Goal: Task Accomplishment & Management: Manage account settings

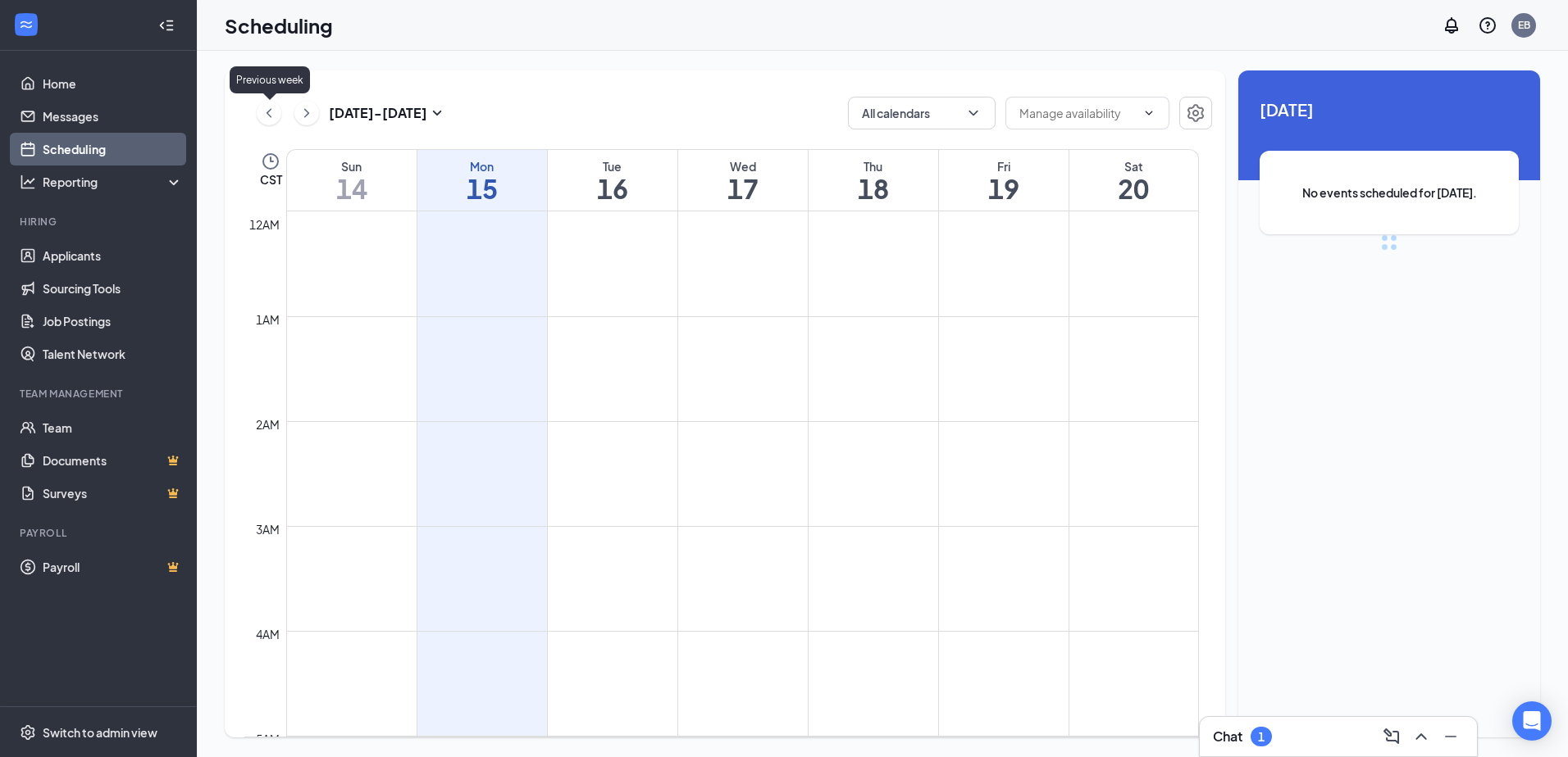
scroll to position [806, 0]
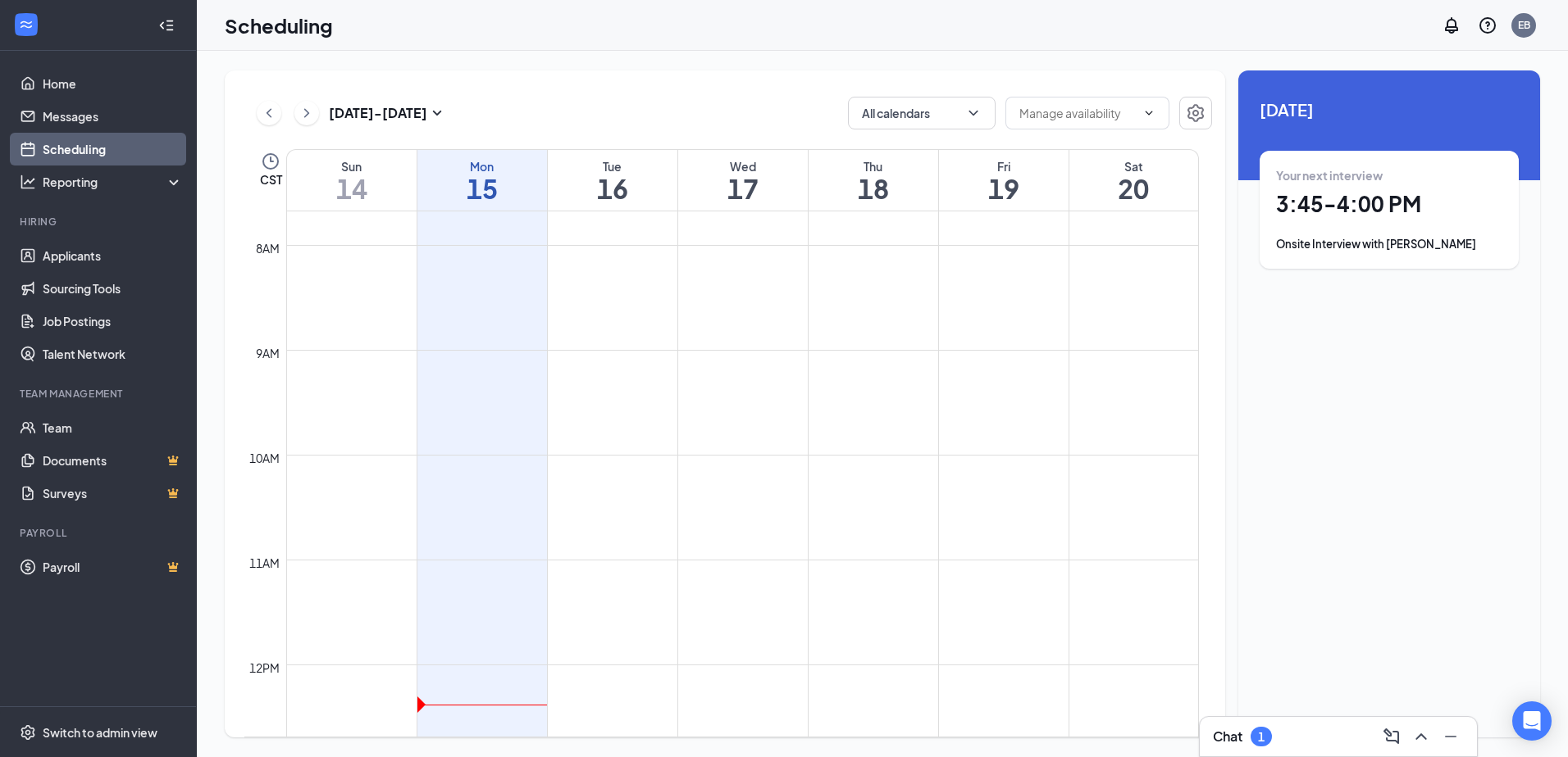
click at [1339, 203] on h1 "3:45 - 4:00 PM" at bounding box center [1389, 204] width 226 height 28
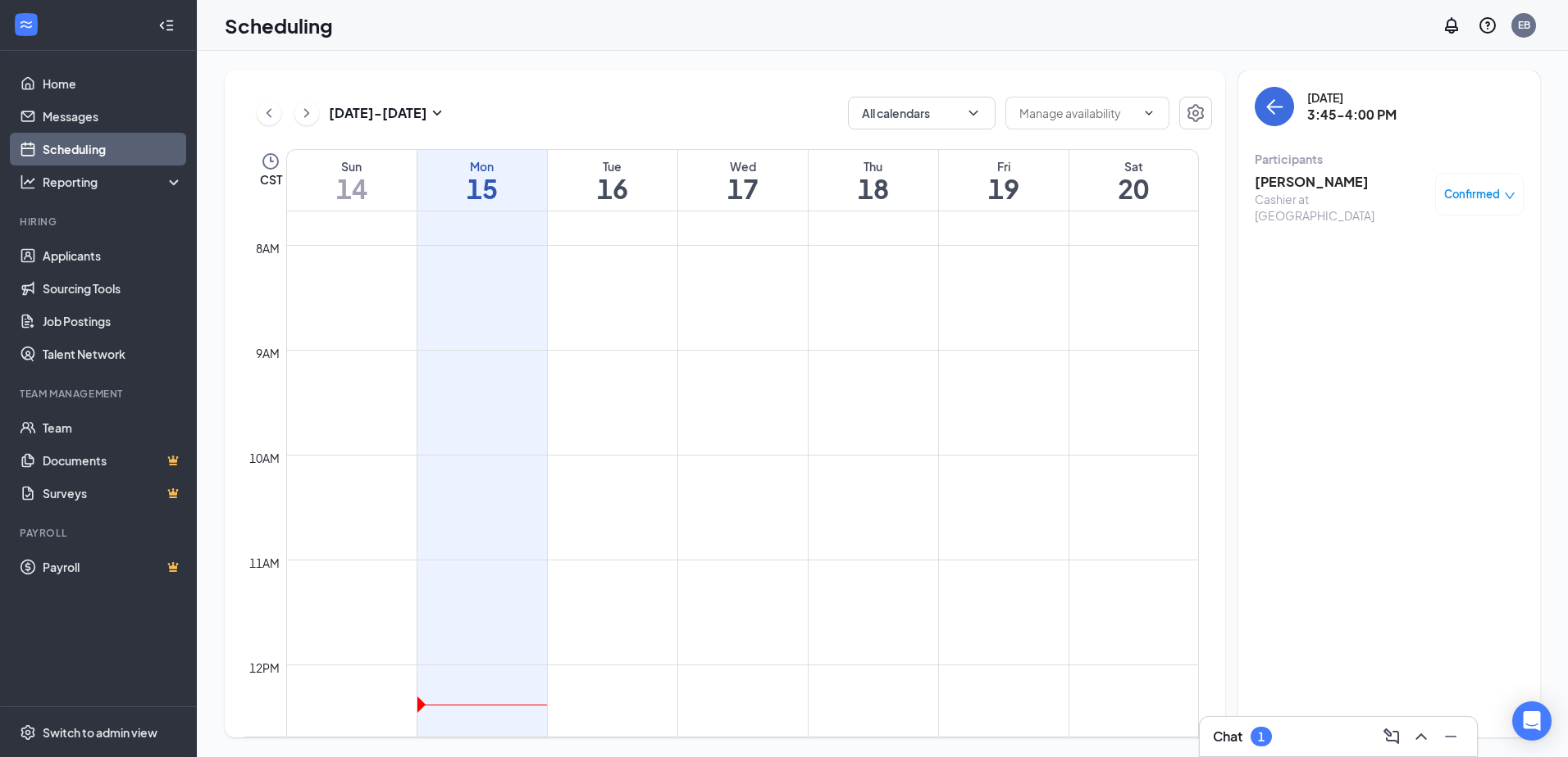
click at [1321, 182] on h3 "[PERSON_NAME]" at bounding box center [1340, 182] width 172 height 18
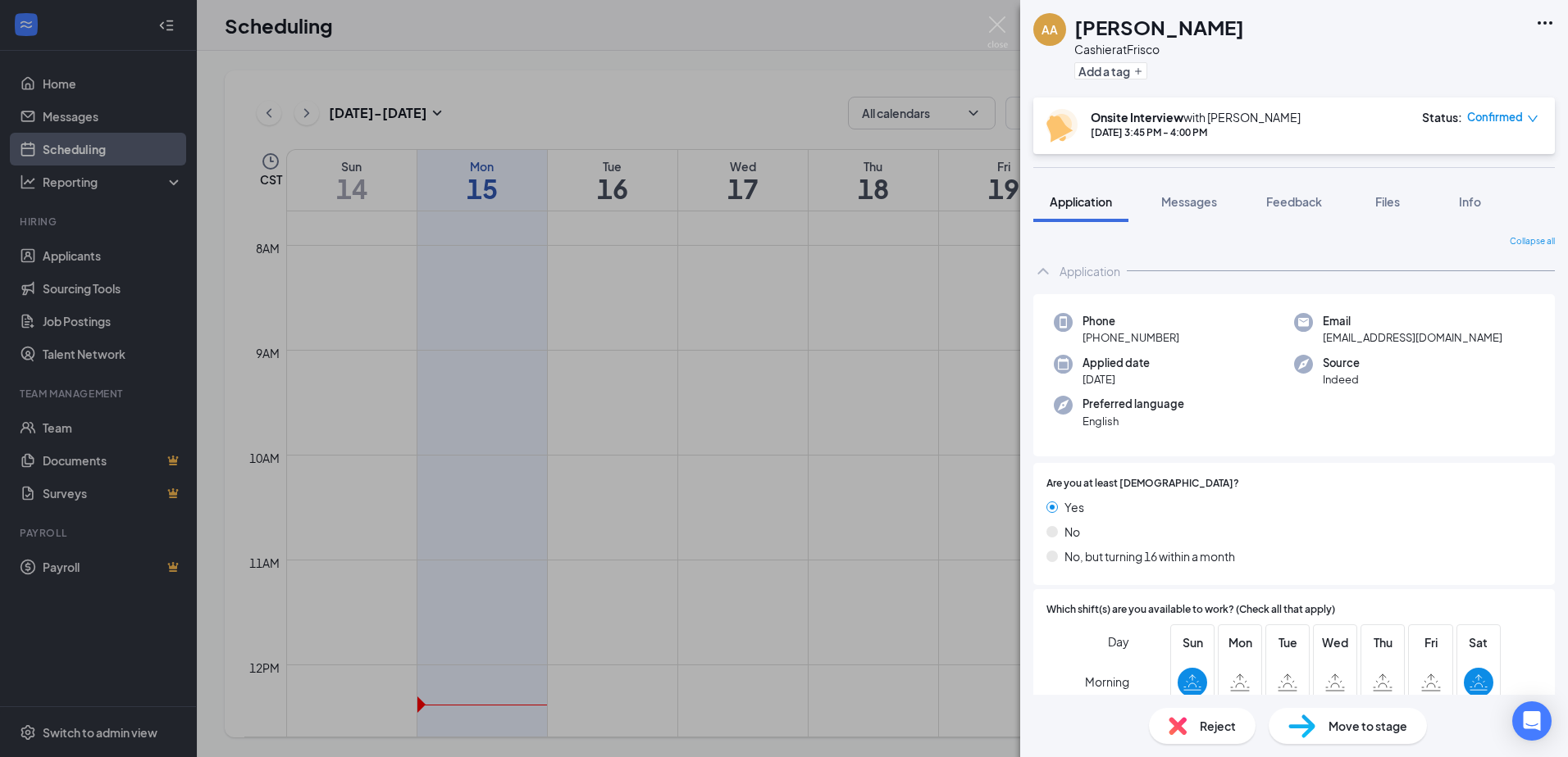
click at [1486, 118] on span "Confirmed" at bounding box center [1495, 117] width 56 height 16
click at [1443, 248] on span "Cancel" at bounding box center [1428, 248] width 38 height 18
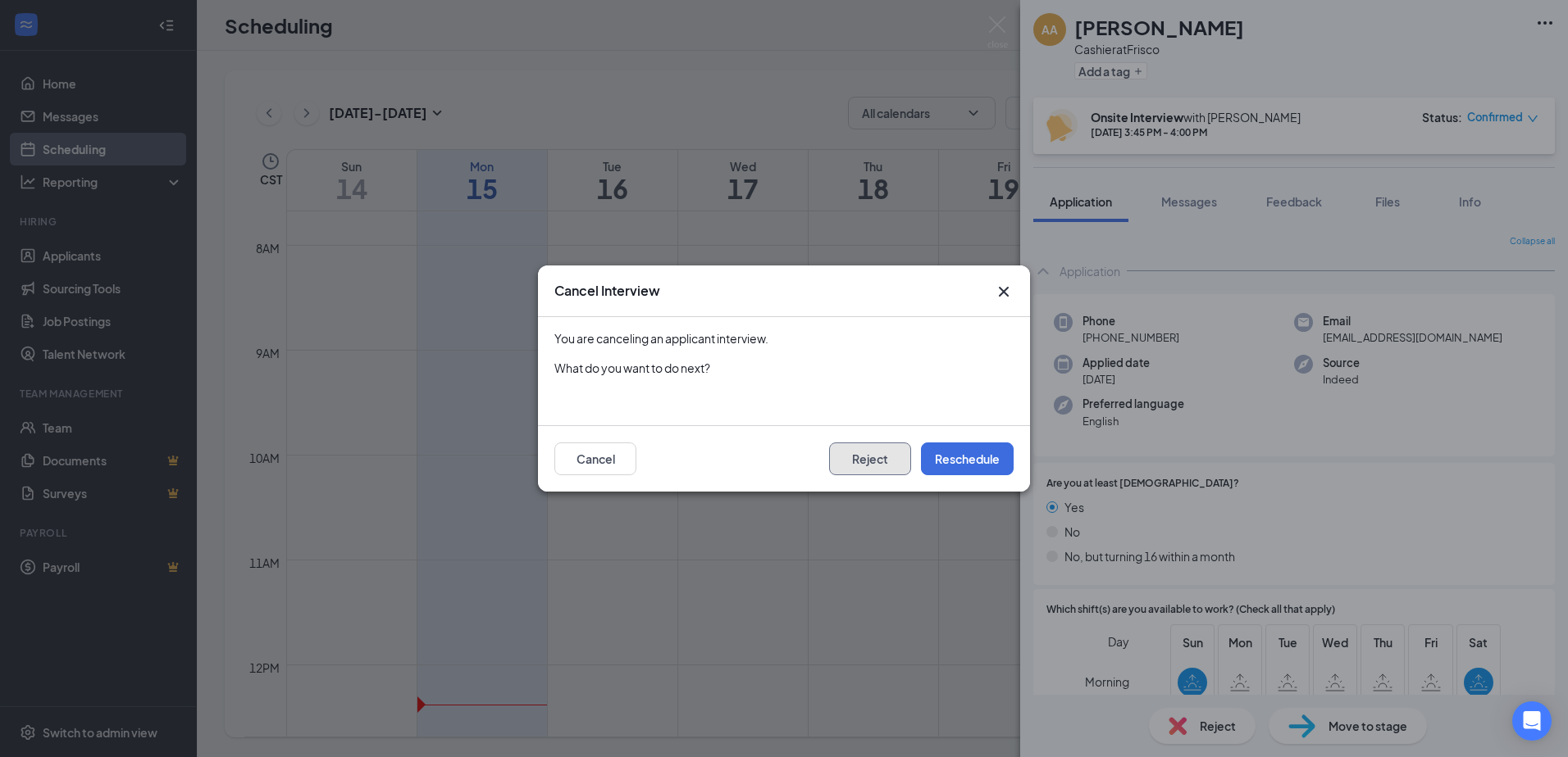
click at [876, 466] on button "Reject" at bounding box center [870, 459] width 82 height 33
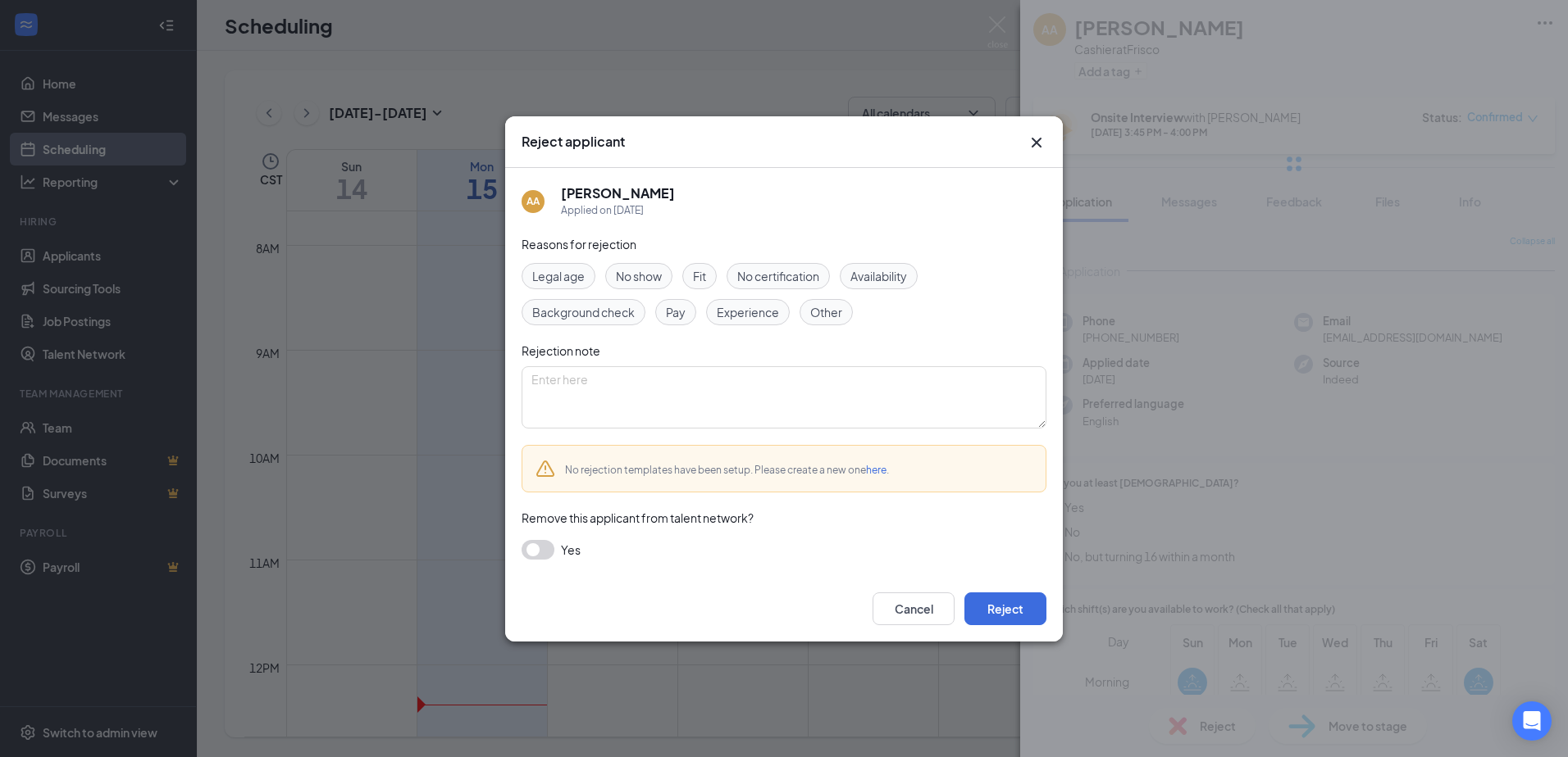
click at [883, 281] on span "Availability" at bounding box center [878, 276] width 57 height 18
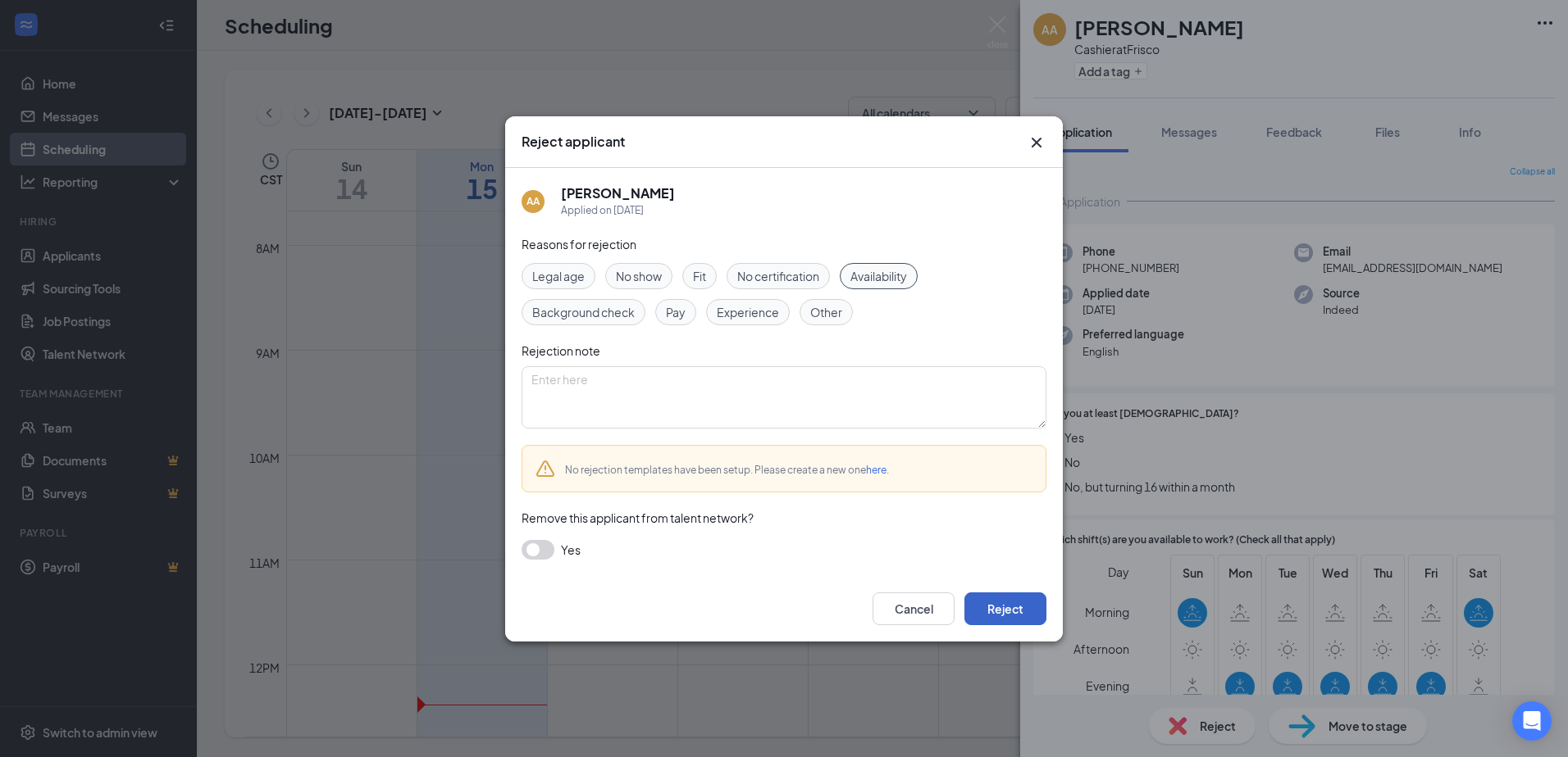
click at [1014, 614] on button "Reject" at bounding box center [1005, 608] width 82 height 33
